Goal: Task Accomplishment & Management: Use online tool/utility

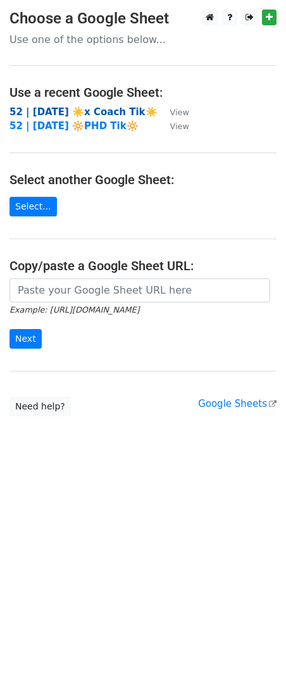
click at [73, 106] on strong "52 | SEP 17 ☀️x Coach Tik☀️" at bounding box center [83, 111] width 148 height 11
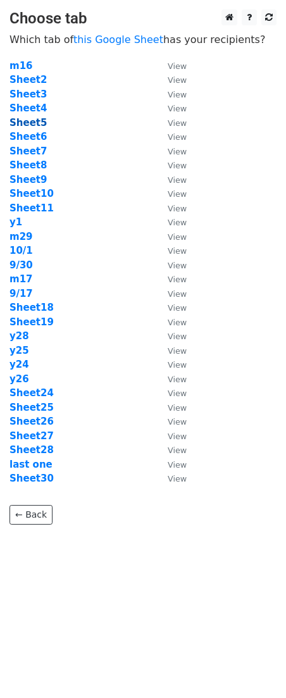
click at [36, 118] on strong "Sheet5" at bounding box center [27, 122] width 37 height 11
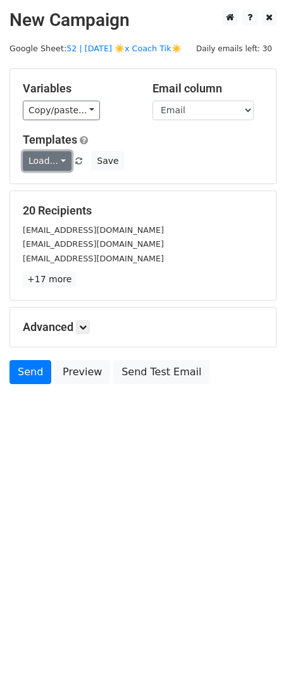
click at [33, 166] on link "Load..." at bounding box center [47, 161] width 49 height 20
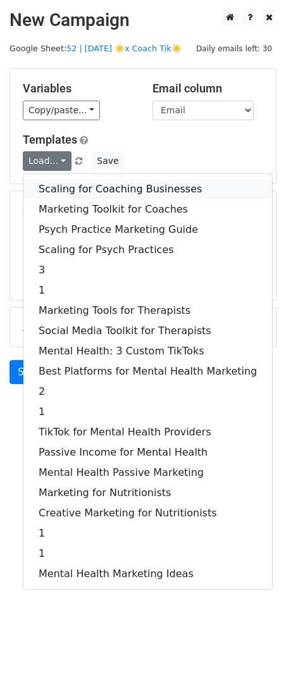
click at [77, 191] on link "Scaling for Coaching Businesses" at bounding box center [147, 189] width 249 height 20
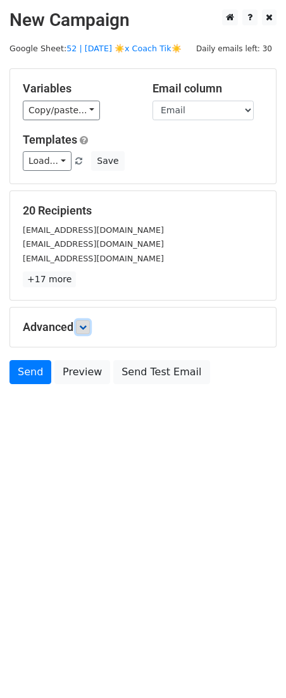
click at [82, 324] on icon at bounding box center [83, 327] width 8 height 8
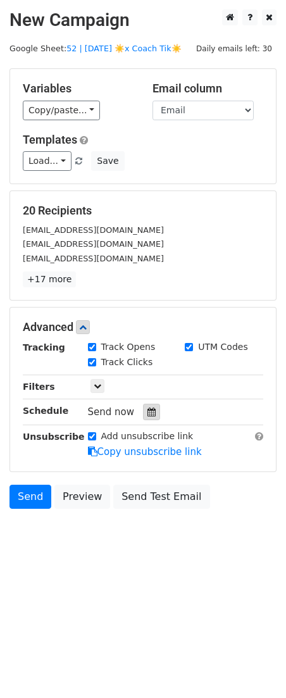
click at [144, 417] on div at bounding box center [151, 412] width 17 height 16
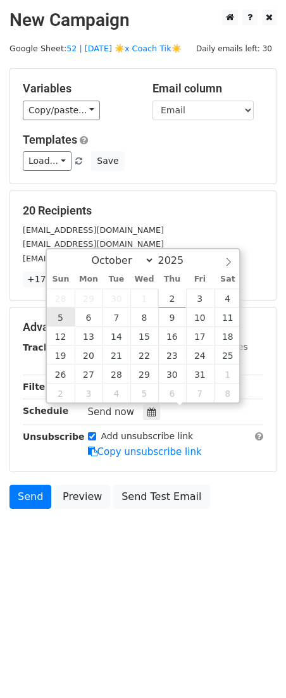
type input "2025-10-05 12:00"
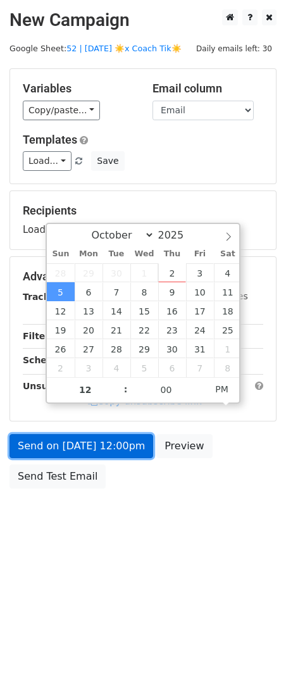
click at [78, 437] on link "Send on Oct 5 at 12:00pm" at bounding box center [81, 446] width 144 height 24
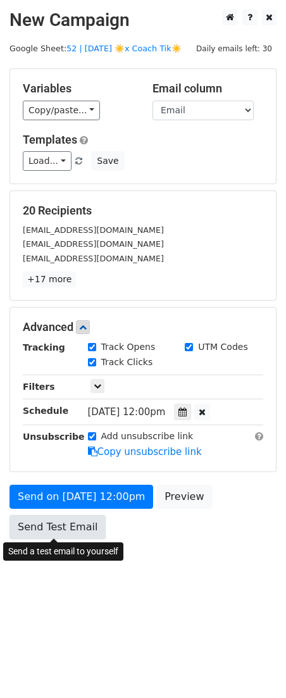
click at [62, 519] on link "Send Test Email" at bounding box center [57, 527] width 96 height 24
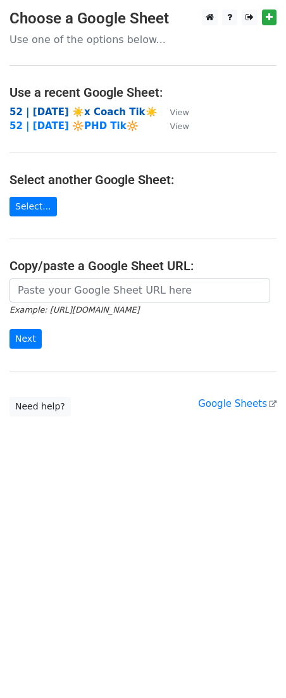
click at [67, 113] on strong "52 | [DATE] ☀️x Coach Tik☀️" at bounding box center [83, 111] width 148 height 11
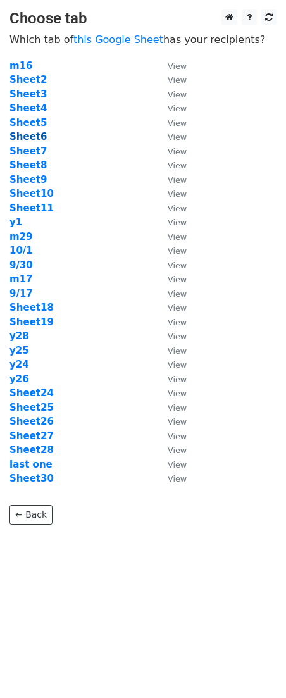
click at [34, 139] on strong "Sheet6" at bounding box center [27, 136] width 37 height 11
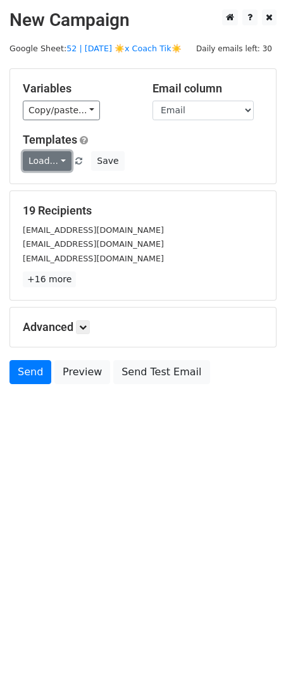
click at [56, 156] on link "Load..." at bounding box center [47, 161] width 49 height 20
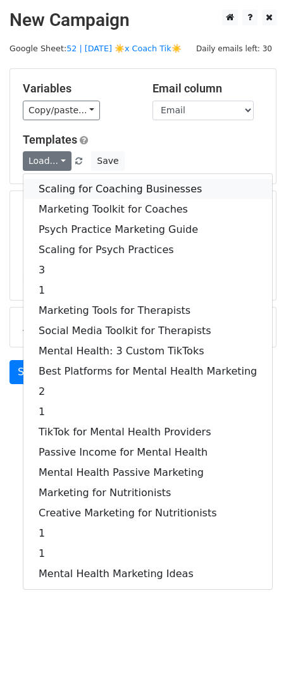
click at [74, 179] on link "Scaling for Coaching Businesses" at bounding box center [147, 189] width 249 height 20
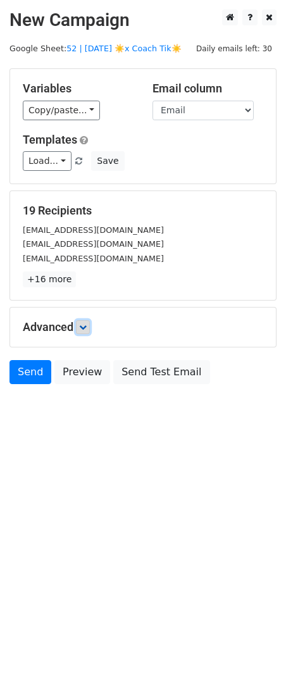
click at [80, 326] on link at bounding box center [83, 327] width 14 height 14
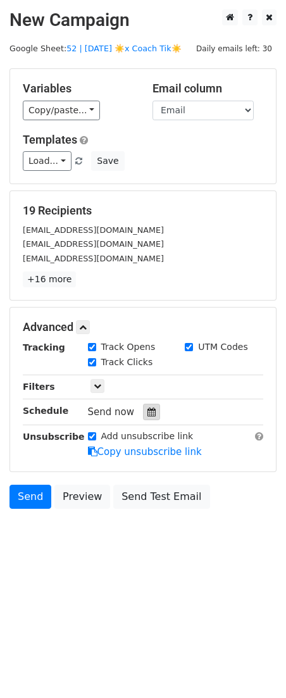
click at [147, 413] on icon at bounding box center [151, 411] width 8 height 9
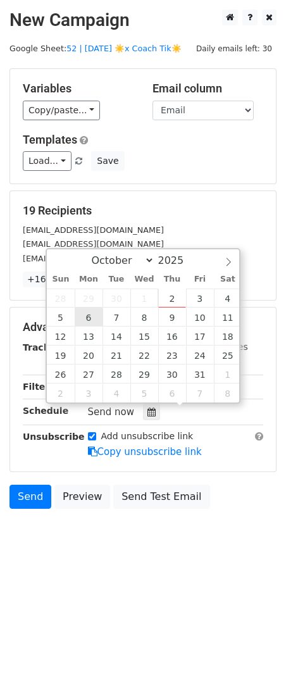
type input "2025-10-06 12:00"
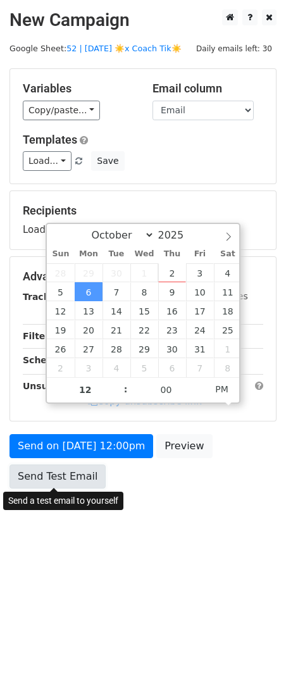
click at [67, 474] on link "Send Test Email" at bounding box center [57, 476] width 96 height 24
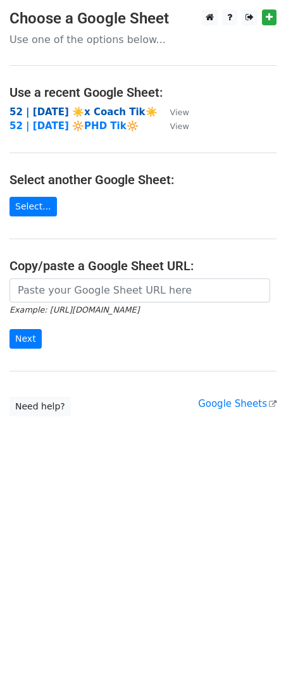
click at [89, 111] on strong "52 | [DATE] ☀️x Coach Tik☀️" at bounding box center [83, 111] width 148 height 11
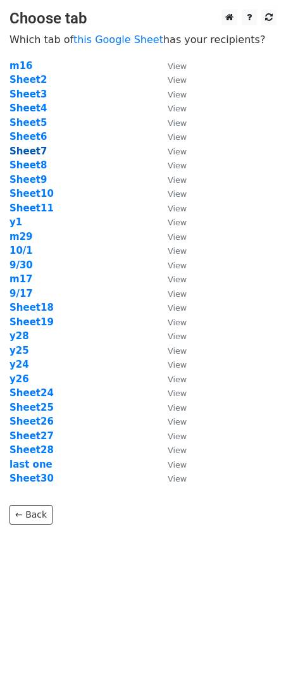
click at [34, 147] on strong "Sheet7" at bounding box center [27, 151] width 37 height 11
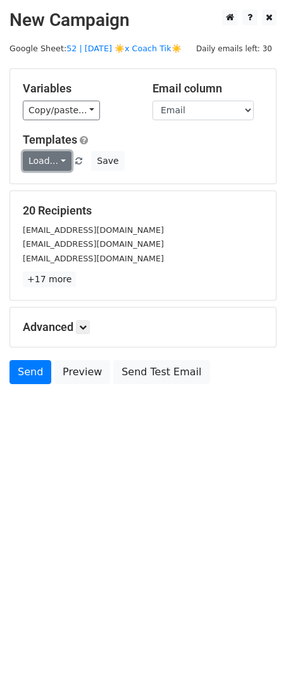
click at [49, 154] on link "Load..." at bounding box center [47, 161] width 49 height 20
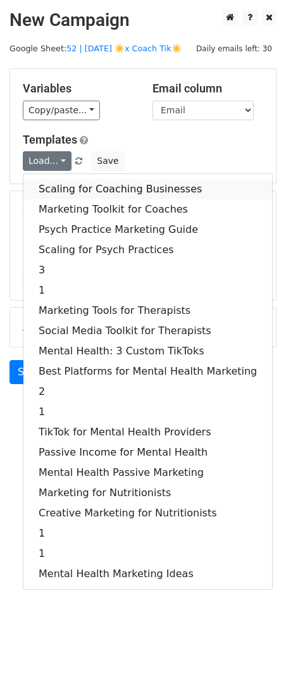
click at [58, 187] on link "Scaling for Coaching Businesses" at bounding box center [147, 189] width 249 height 20
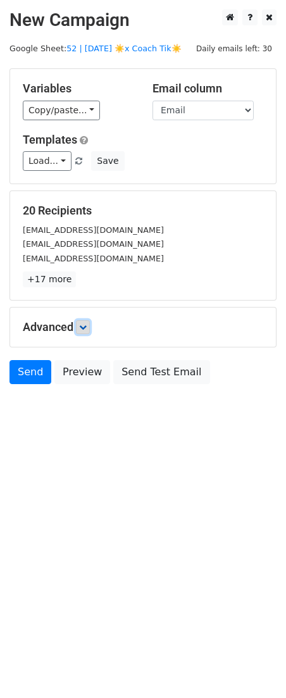
click at [81, 324] on icon at bounding box center [83, 327] width 8 height 8
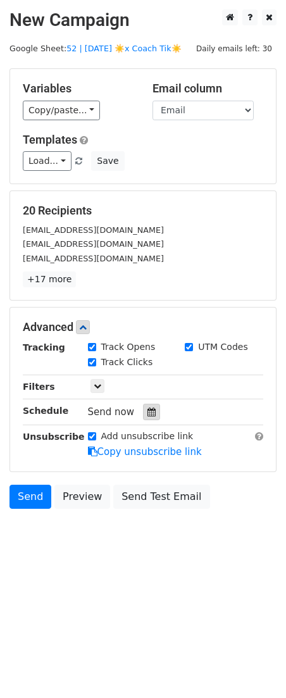
click at [152, 419] on div at bounding box center [151, 412] width 17 height 16
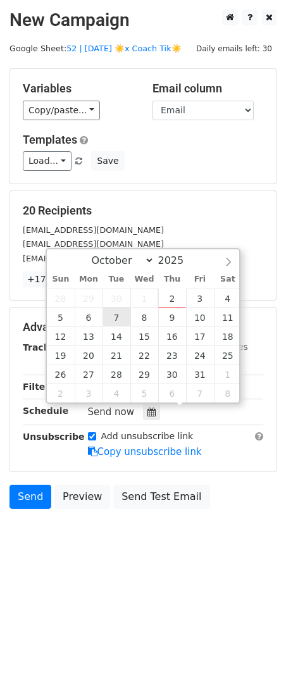
type input "2025-10-07 12:00"
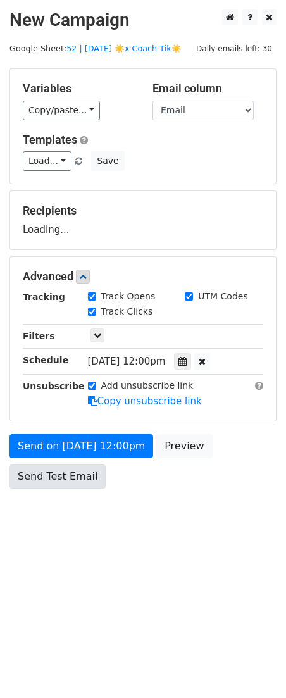
click at [84, 488] on div "Send on Oct 7 at 12:00pm Preview Send Test Email" at bounding box center [143, 464] width 286 height 61
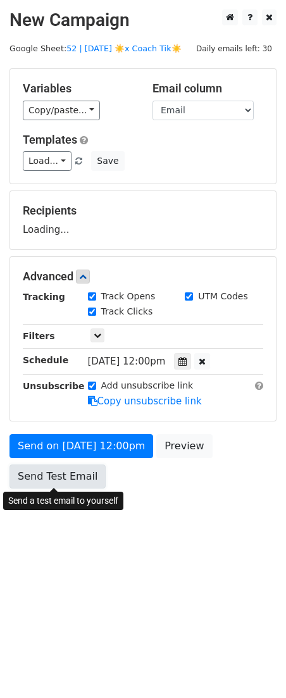
click at [82, 479] on link "Send Test Email" at bounding box center [57, 476] width 96 height 24
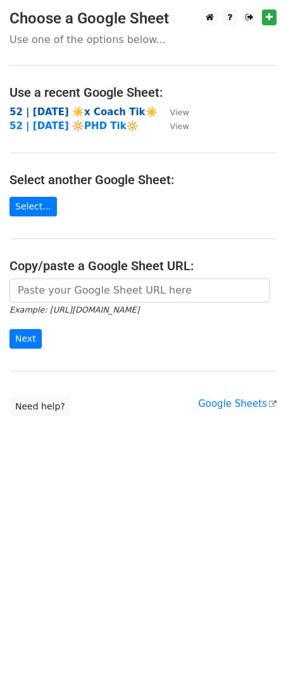
click at [80, 112] on strong "52 | SEP 17 ☀️x Coach Tik☀️" at bounding box center [83, 111] width 148 height 11
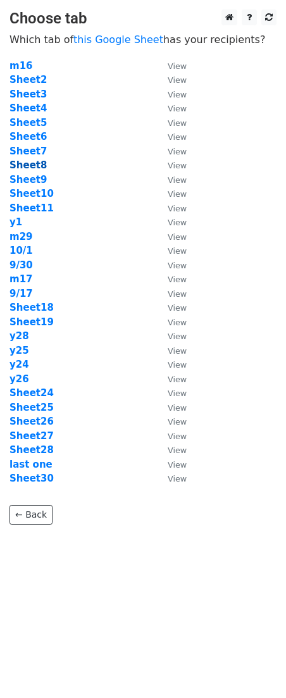
click at [32, 159] on strong "Sheet8" at bounding box center [27, 164] width 37 height 11
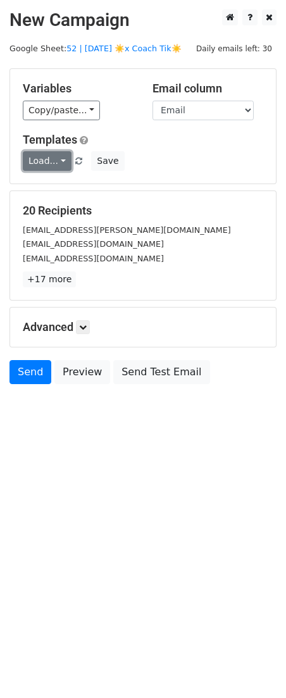
click at [58, 158] on link "Load..." at bounding box center [47, 161] width 49 height 20
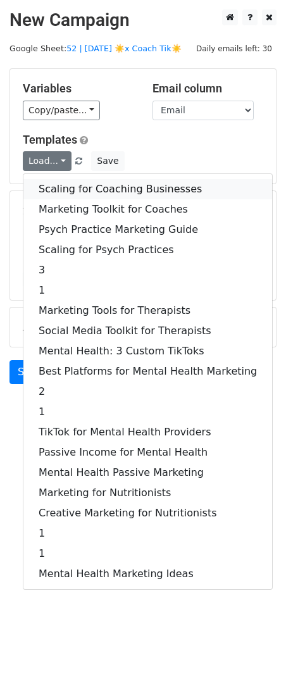
click at [61, 182] on link "Scaling for Coaching Businesses" at bounding box center [147, 189] width 249 height 20
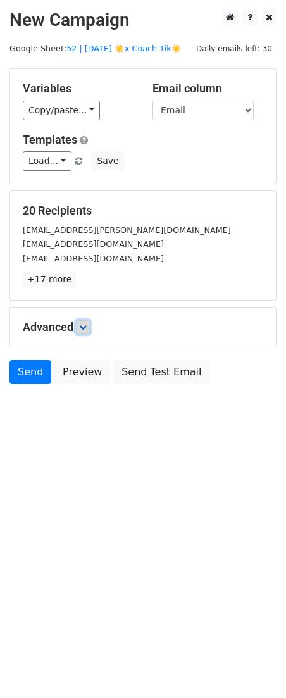
click at [86, 324] on icon at bounding box center [83, 327] width 8 height 8
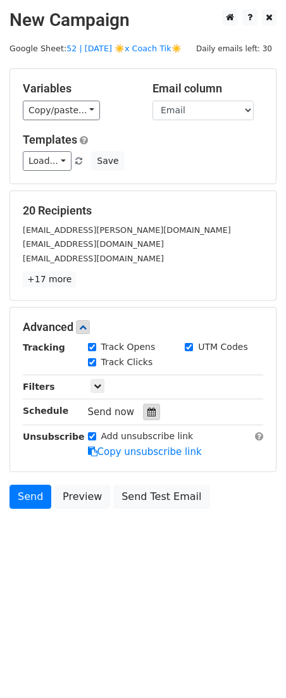
click at [144, 404] on div at bounding box center [151, 412] width 17 height 16
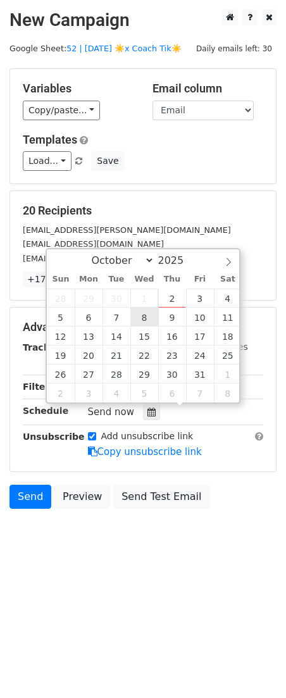
type input "2025-10-08 12:00"
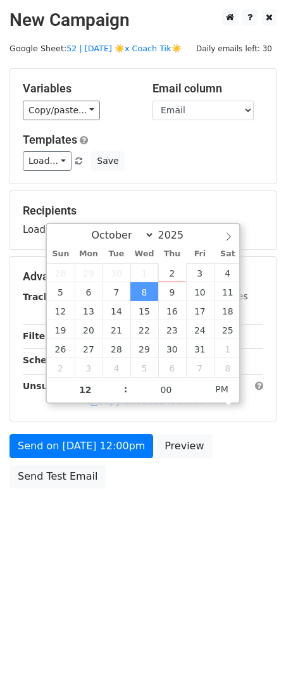
click at [93, 462] on div "Send on Oct 8 at 12:00pm Preview Send Test Email" at bounding box center [143, 464] width 286 height 61
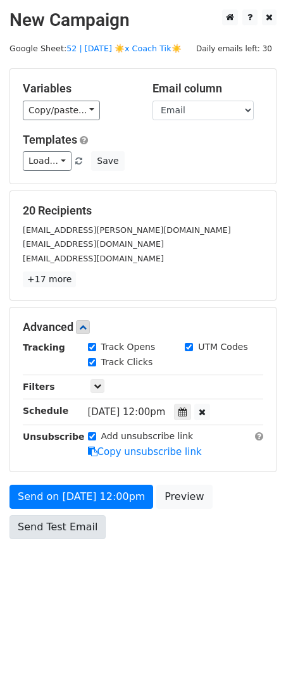
click at [61, 482] on form "Variables Copy/paste... {{Email}} Email column Email Templates Load... Scaling …" at bounding box center [142, 306] width 267 height 477
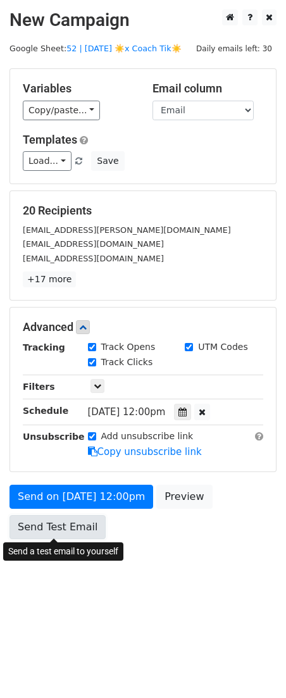
click at [60, 516] on link "Send Test Email" at bounding box center [57, 527] width 96 height 24
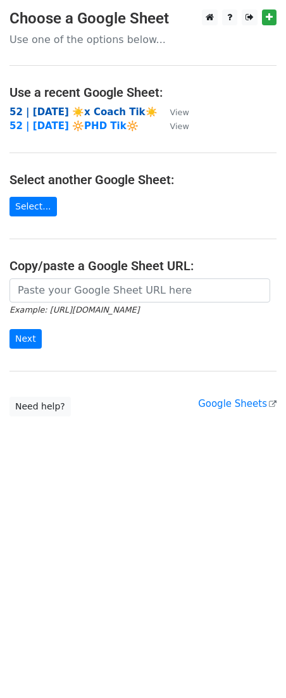
click at [87, 113] on strong "52 | [DATE] ☀️x Coach Tik☀️" at bounding box center [83, 111] width 148 height 11
